Goal: Task Accomplishment & Management: Complete application form

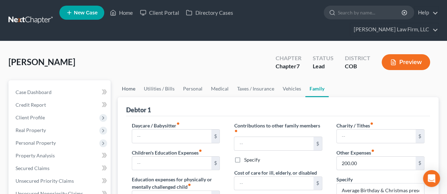
click at [126, 80] on link "Home" at bounding box center [129, 88] width 22 height 17
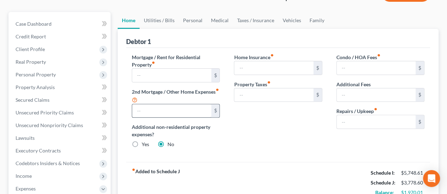
scroll to position [71, 0]
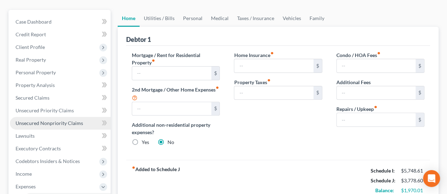
click at [39, 117] on link "Unsecured Nonpriority Claims" at bounding box center [60, 123] width 101 height 13
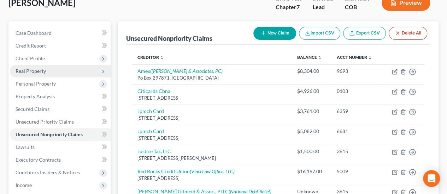
scroll to position [71, 0]
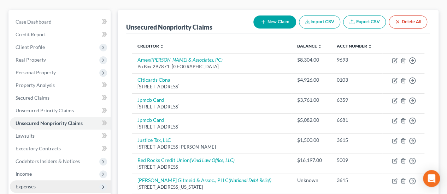
click at [33, 184] on span "Expenses" at bounding box center [26, 187] width 20 height 6
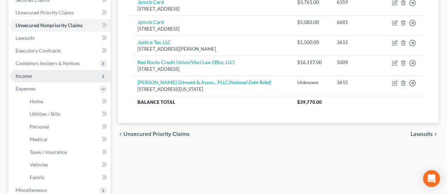
scroll to position [176, 0]
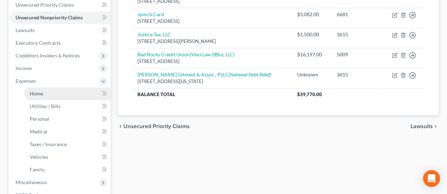
click at [42, 91] on span "Home" at bounding box center [36, 94] width 13 height 6
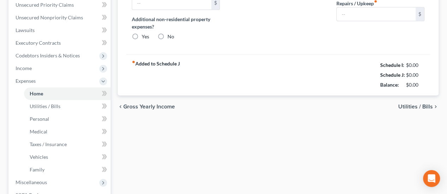
radio input "true"
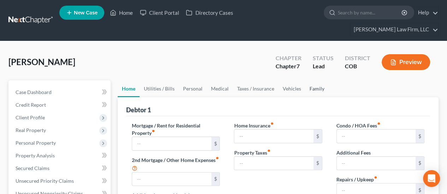
click at [313, 80] on link "Family" at bounding box center [316, 88] width 23 height 17
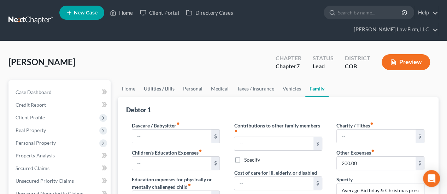
click at [173, 80] on link "Utilities / Bills" at bounding box center [158, 88] width 39 height 17
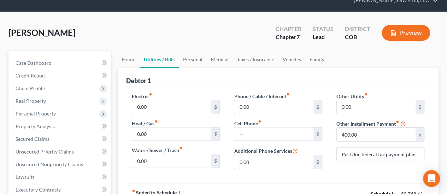
scroll to position [71, 0]
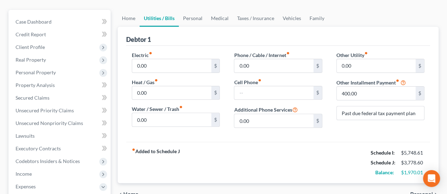
click at [418, 192] on span "Personal" at bounding box center [421, 195] width 23 height 6
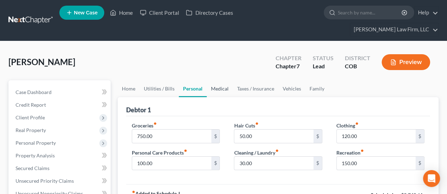
click at [220, 80] on link "Medical" at bounding box center [219, 88] width 26 height 17
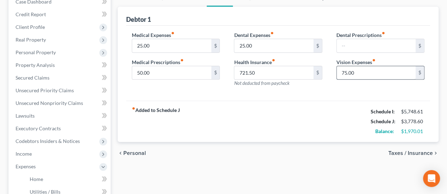
scroll to position [141, 0]
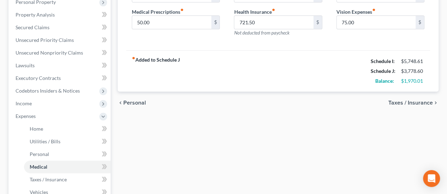
click at [400, 100] on span "Taxes / Insurance" at bounding box center [410, 103] width 44 height 6
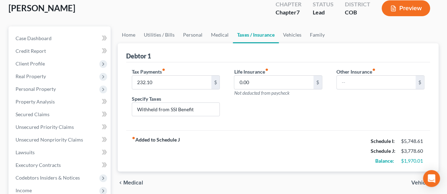
scroll to position [71, 0]
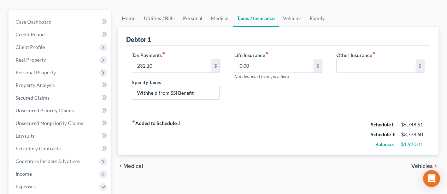
click at [139, 164] on span "Medical" at bounding box center [133, 167] width 20 height 6
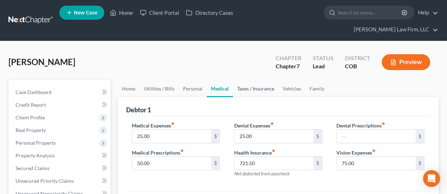
click at [257, 80] on link "Taxes / Insurance" at bounding box center [256, 88] width 46 height 17
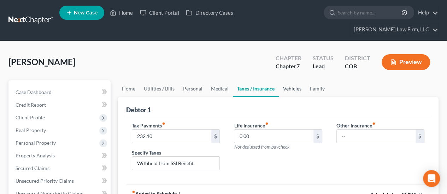
click at [284, 80] on link "Vehicles" at bounding box center [292, 88] width 27 height 17
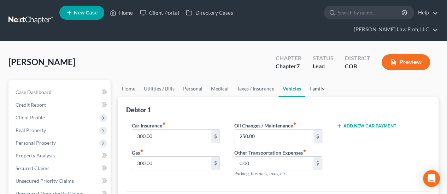
click at [315, 80] on link "Family" at bounding box center [316, 88] width 23 height 17
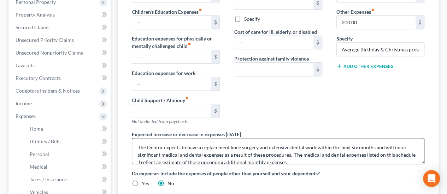
scroll to position [7, 0]
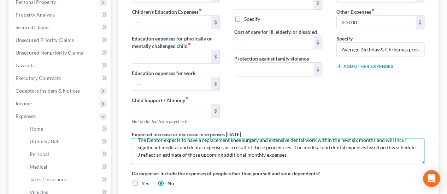
click at [286, 140] on textarea "The Debtor expects to have a replacement knee surgery and extensive dental work…" at bounding box center [278, 151] width 292 height 26
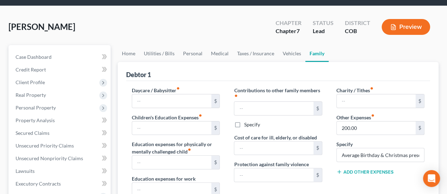
scroll to position [0, 0]
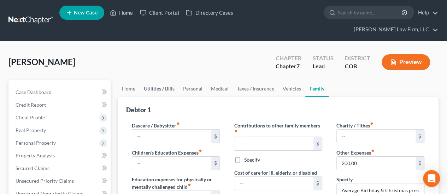
click at [156, 80] on link "Utilities / Bills" at bounding box center [158, 88] width 39 height 17
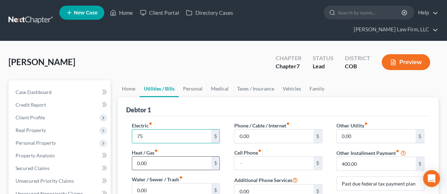
type input "75"
click at [164, 157] on input "0.00" at bounding box center [171, 163] width 79 height 13
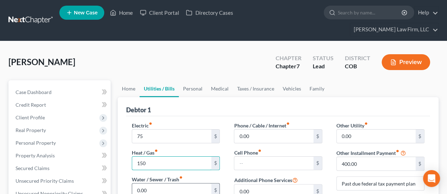
type input "150"
click at [169, 184] on input "0.00" at bounding box center [171, 190] width 79 height 13
type input "200.00"
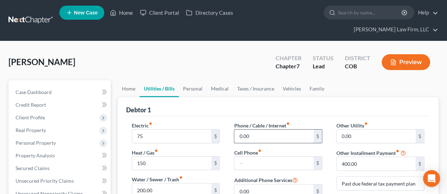
click at [240, 130] on input "0.00" at bounding box center [273, 136] width 79 height 13
type input "105"
click at [249, 157] on input "text" at bounding box center [273, 163] width 79 height 13
click at [329, 101] on div "Debtor 1" at bounding box center [278, 106] width 304 height 19
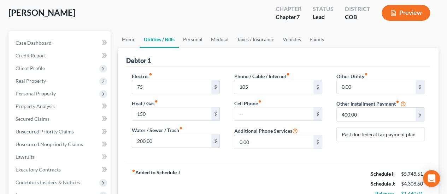
scroll to position [35, 0]
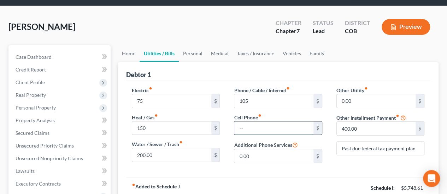
click at [265, 122] on input "text" at bounding box center [273, 128] width 79 height 13
type input "80"
click at [266, 150] on input "0.00" at bounding box center [273, 156] width 79 height 13
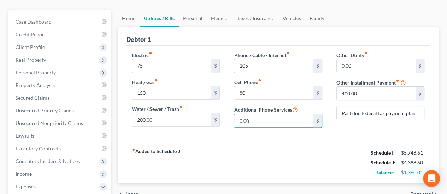
scroll to position [0, 0]
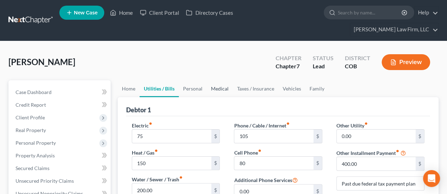
click at [223, 80] on link "Medical" at bounding box center [219, 88] width 26 height 17
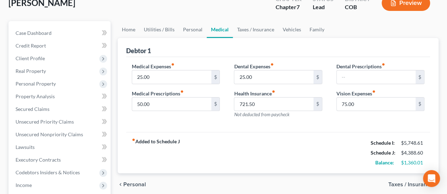
scroll to position [71, 0]
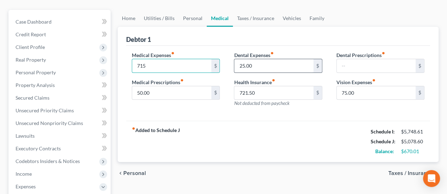
type input "715"
click at [274, 59] on input "25.00" at bounding box center [273, 65] width 79 height 13
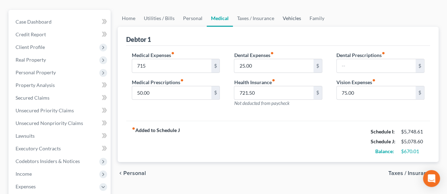
click at [293, 10] on link "Vehicles" at bounding box center [291, 18] width 27 height 17
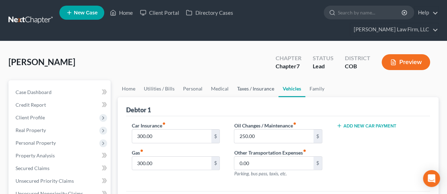
click at [252, 80] on link "Taxes / Insurance" at bounding box center [256, 88] width 46 height 17
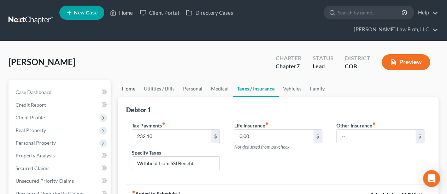
click at [130, 80] on link "Home" at bounding box center [129, 88] width 22 height 17
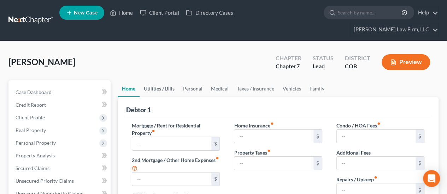
click at [148, 80] on link "Utilities / Bills" at bounding box center [158, 88] width 39 height 17
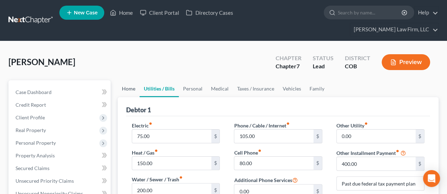
click at [128, 80] on link "Home" at bounding box center [129, 88] width 22 height 17
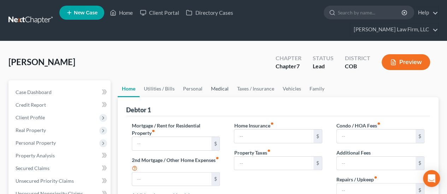
click at [221, 80] on link "Medical" at bounding box center [219, 88] width 26 height 17
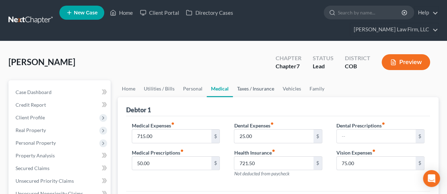
click at [255, 80] on link "Taxes / Insurance" at bounding box center [256, 88] width 46 height 17
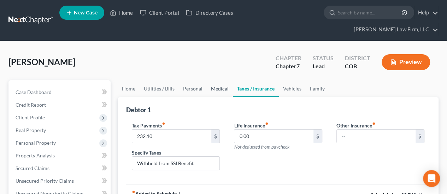
click at [224, 80] on link "Medical" at bounding box center [219, 88] width 26 height 17
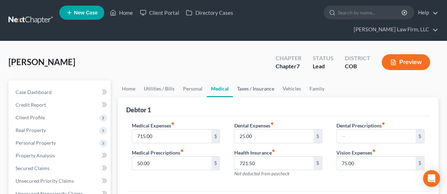
click at [247, 80] on link "Taxes / Insurance" at bounding box center [256, 88] width 46 height 17
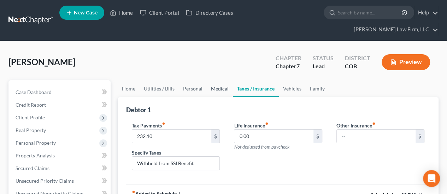
click at [215, 80] on link "Medical" at bounding box center [219, 88] width 26 height 17
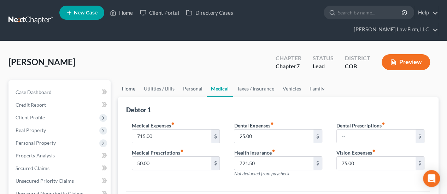
click at [130, 80] on link "Home" at bounding box center [129, 88] width 22 height 17
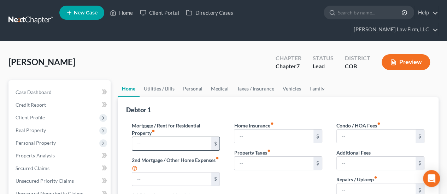
click at [167, 137] on input "text" at bounding box center [171, 143] width 79 height 13
type input "500.00"
click at [164, 80] on link "Utilities / Bills" at bounding box center [158, 88] width 39 height 17
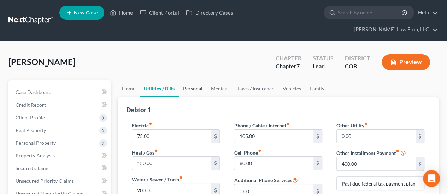
click at [200, 80] on link "Personal" at bounding box center [193, 88] width 28 height 17
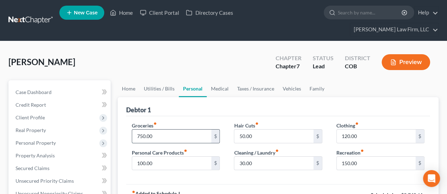
click at [137, 130] on input "750.00" at bounding box center [171, 136] width 79 height 13
click at [139, 130] on input "750.00" at bounding box center [171, 136] width 79 height 13
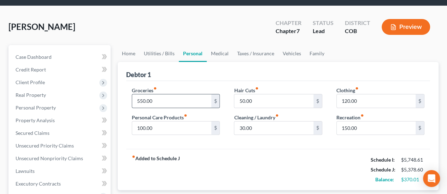
click at [136, 95] on input "550.00" at bounding box center [171, 101] width 79 height 13
click at [139, 95] on input "550.00" at bounding box center [171, 101] width 79 height 13
click at [143, 95] on input "6,050.00" at bounding box center [171, 101] width 79 height 13
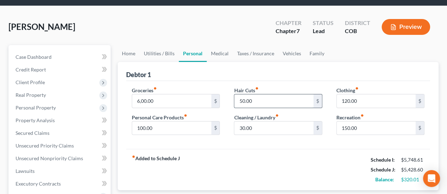
click at [265, 95] on input "50.00" at bounding box center [273, 101] width 79 height 13
click at [174, 122] on input "100.00" at bounding box center [171, 128] width 79 height 13
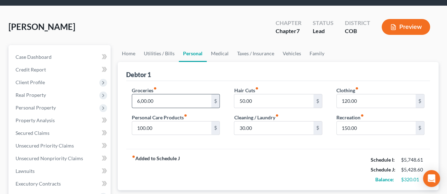
click at [171, 95] on input "6,00.00" at bounding box center [171, 101] width 79 height 13
type input "500.00"
click at [290, 95] on input "50.00" at bounding box center [273, 101] width 79 height 13
click at [167, 45] on link "Utilities / Bills" at bounding box center [158, 53] width 39 height 17
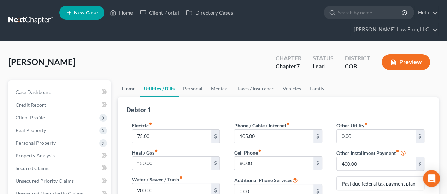
click at [134, 80] on link "Home" at bounding box center [129, 88] width 22 height 17
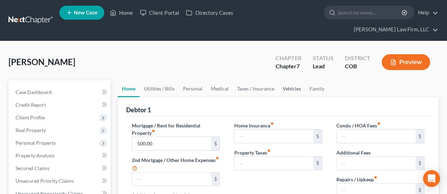
click at [285, 80] on link "Vehicles" at bounding box center [291, 88] width 27 height 17
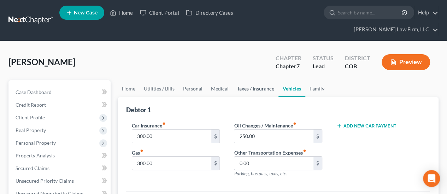
click at [262, 80] on link "Taxes / Insurance" at bounding box center [256, 88] width 46 height 17
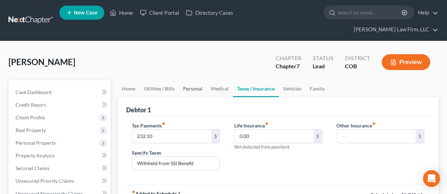
click at [187, 80] on link "Personal" at bounding box center [193, 88] width 28 height 17
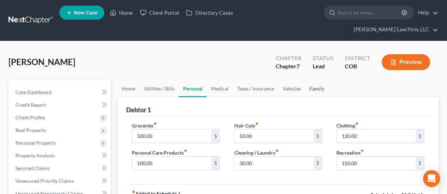
click at [313, 80] on link "Family" at bounding box center [316, 88] width 23 height 17
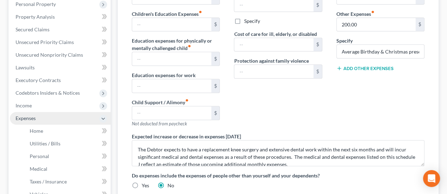
scroll to position [141, 0]
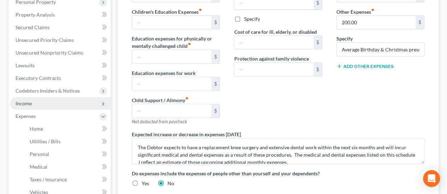
click at [29, 101] on span "Income" at bounding box center [24, 104] width 16 height 6
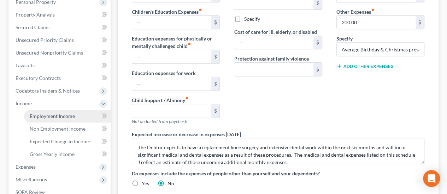
click at [64, 113] on span "Employment Income" at bounding box center [52, 116] width 45 height 6
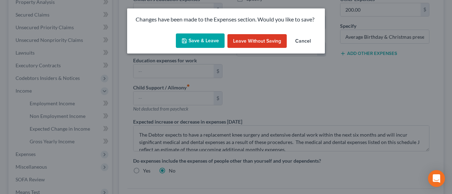
click at [211, 39] on button "Save & Leave" at bounding box center [200, 41] width 49 height 15
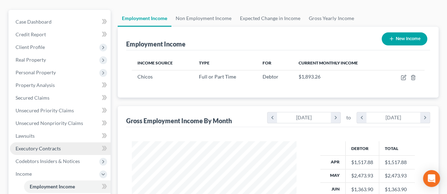
scroll to position [212, 0]
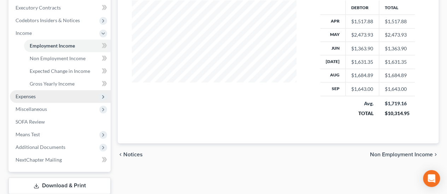
click at [50, 90] on span "Expenses" at bounding box center [60, 96] width 101 height 13
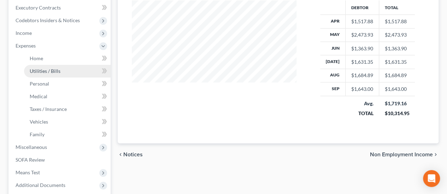
click at [48, 68] on span "Utilities / Bills" at bounding box center [45, 71] width 31 height 6
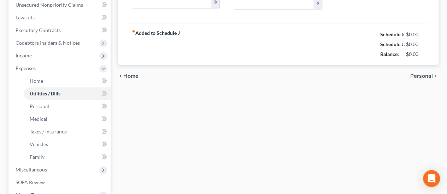
type input "75.00"
type input "150.00"
type input "200.00"
type input "105.00"
type input "80.00"
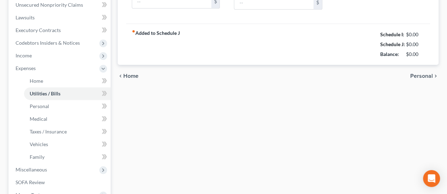
type input "0.00"
type input "400.00"
type input "Past due federal tax payment plan"
